Goal: Book appointment/travel/reservation

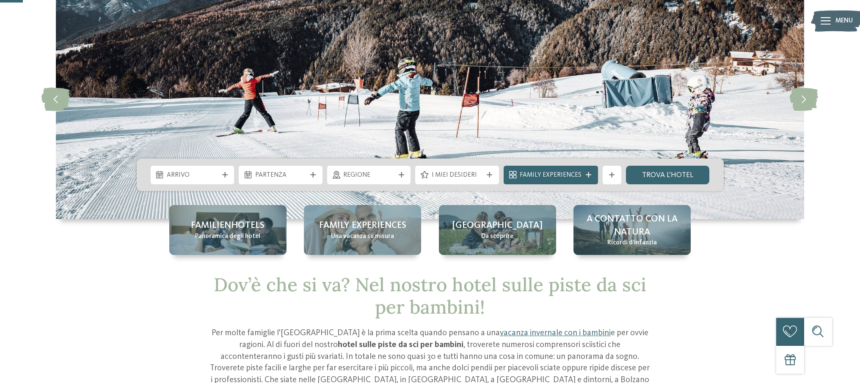
scroll to position [69, 0]
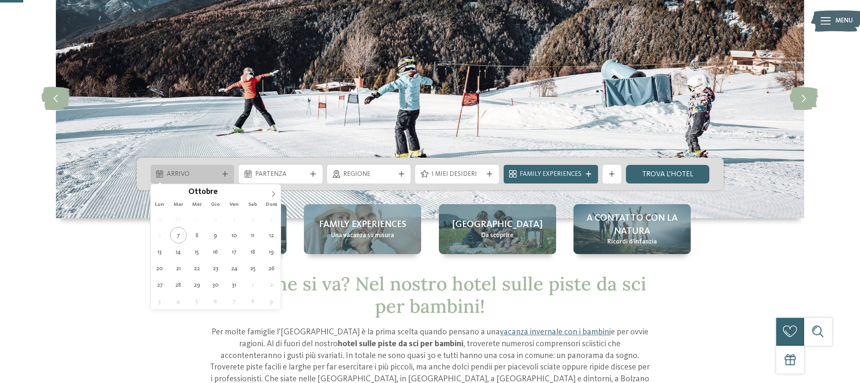
click at [196, 174] on span "Arrivo" at bounding box center [192, 174] width 51 height 9
click at [274, 193] on icon at bounding box center [273, 194] width 3 height 6
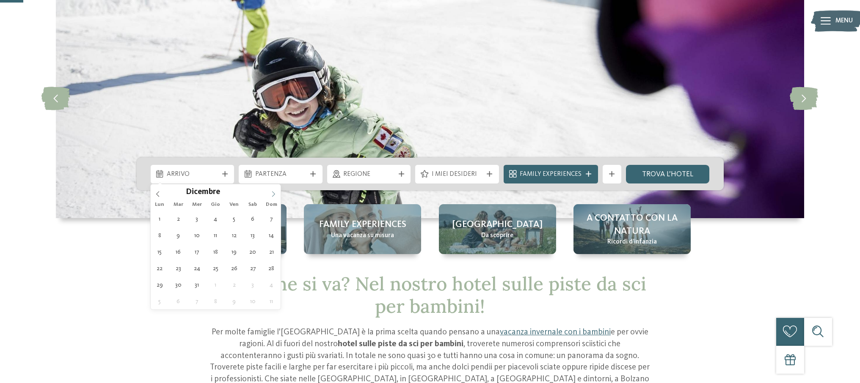
type input "****"
click at [273, 193] on icon at bounding box center [273, 194] width 3 height 6
type div "31.01.2026"
type input "****"
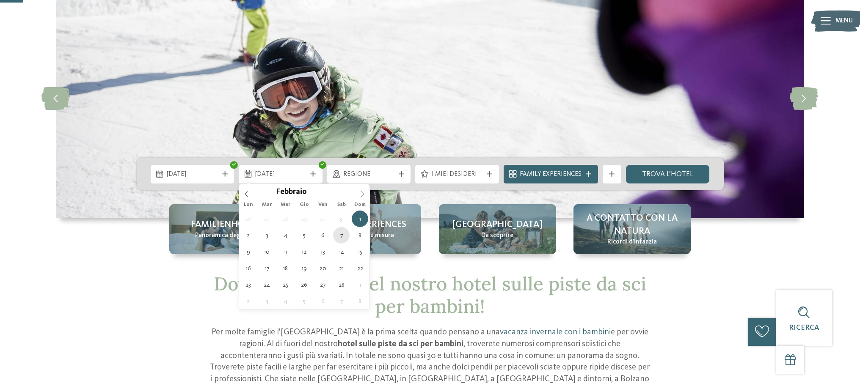
type div "07.02.2026"
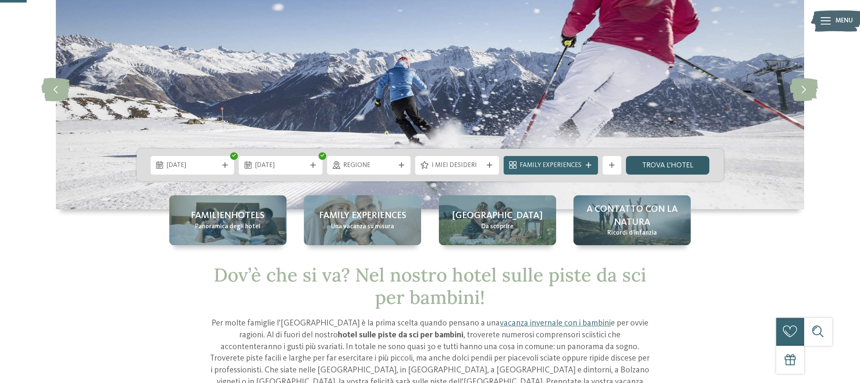
scroll to position [77, 0]
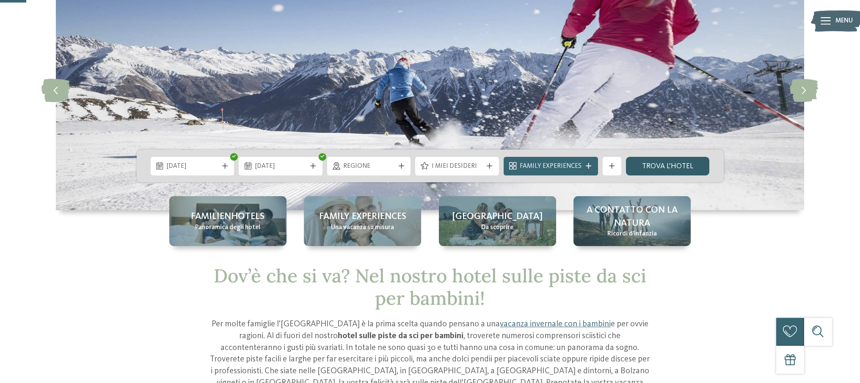
click at [646, 166] on link "trova l’hotel" at bounding box center [668, 166] width 84 height 19
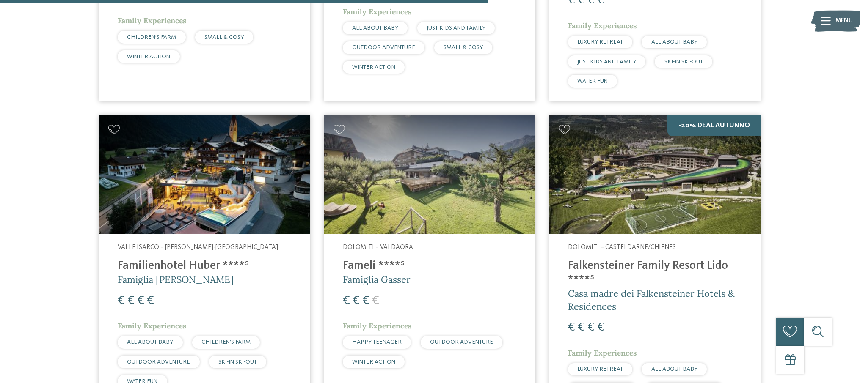
scroll to position [1166, 0]
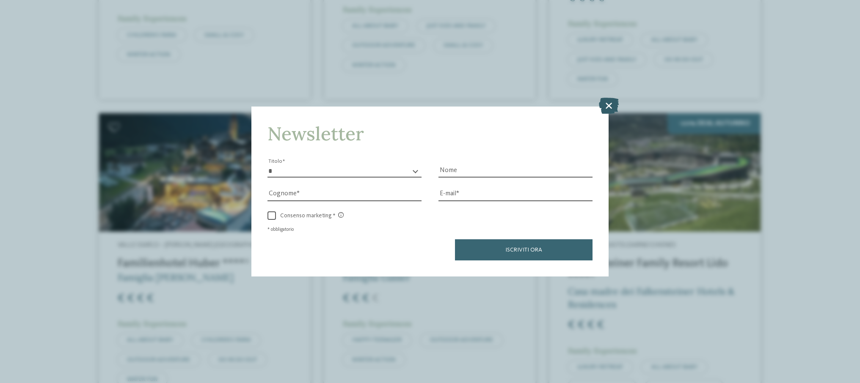
click at [607, 103] on icon at bounding box center [609, 106] width 20 height 16
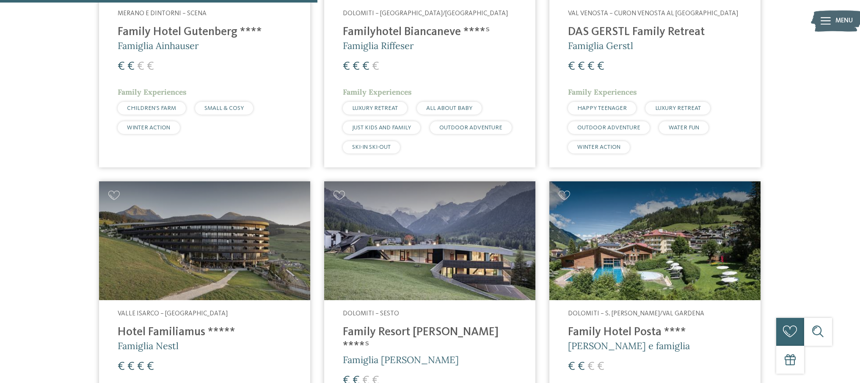
scroll to position [0, 0]
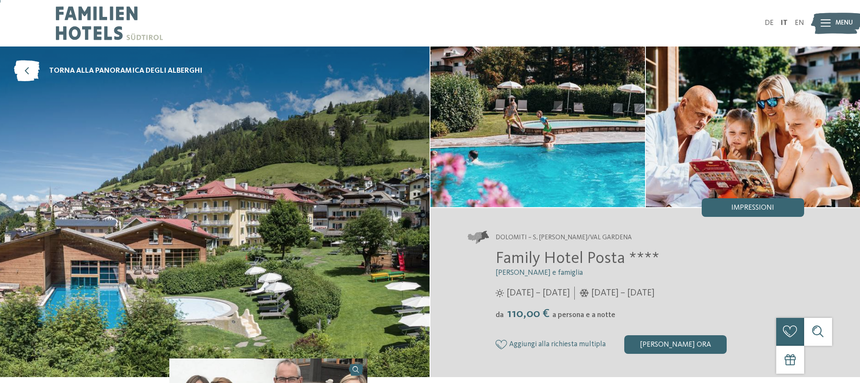
scroll to position [0, 0]
drag, startPoint x: 494, startPoint y: 259, endPoint x: 621, endPoint y: 256, distance: 127.0
click at [621, 256] on div "Family Hotel Posta **** [PERSON_NAME] e famiglia [DATE] – [DATE] da" at bounding box center [636, 301] width 336 height 105
copy span "Family Hotel Posta"
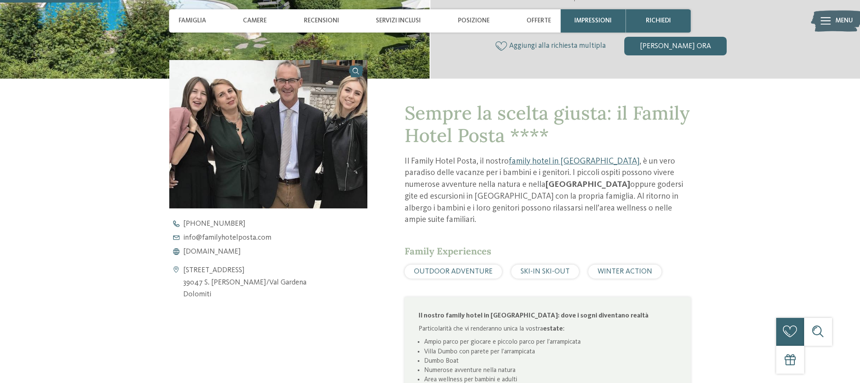
scroll to position [446, 0]
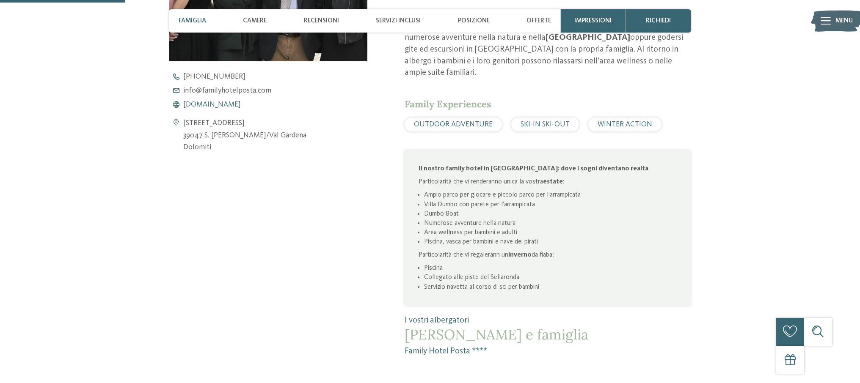
click at [241, 106] on span "[DOMAIN_NAME]" at bounding box center [212, 105] width 58 height 8
